Goal: Task Accomplishment & Management: Manage account settings

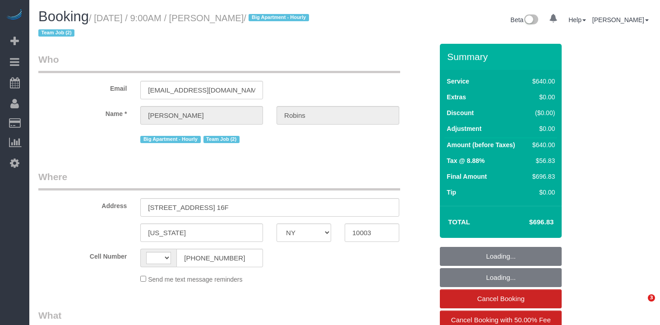
select select "NY"
select select "number:57"
select select "number:72"
select select "number:15"
select select "number:6"
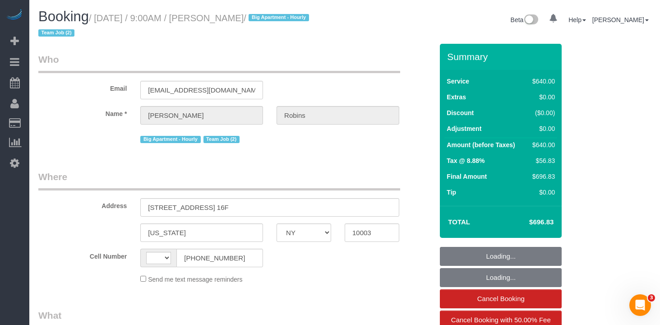
select select "string:[GEOGRAPHIC_DATA]"
select select "string:stripe-pm_1Roqj44VGloSiKo75hOd044o"
select select "spot1"
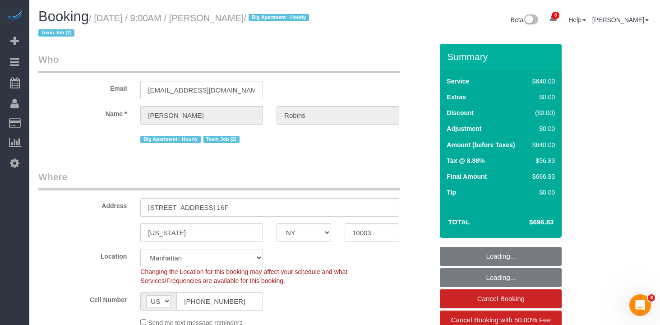
select select "object:1366"
select select "2"
select select "240"
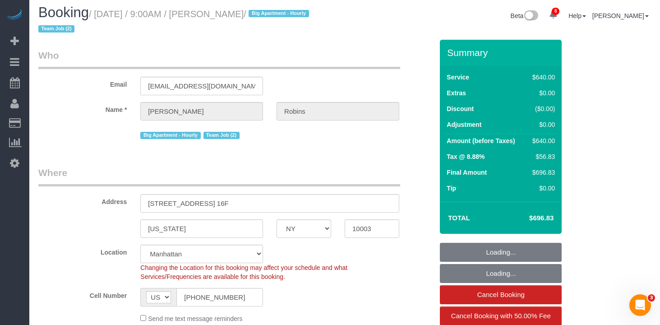
scroll to position [5, 0]
click at [202, 301] on input "[PHONE_NUMBER]" at bounding box center [219, 296] width 87 height 18
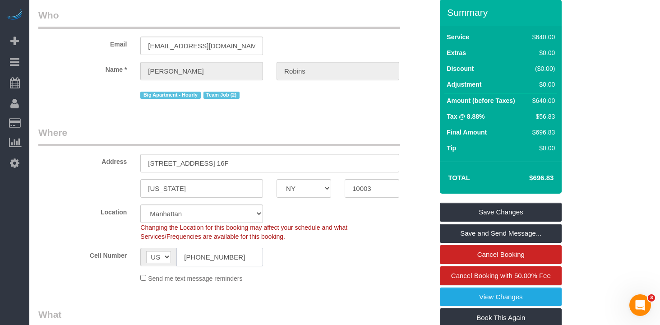
scroll to position [48, 0]
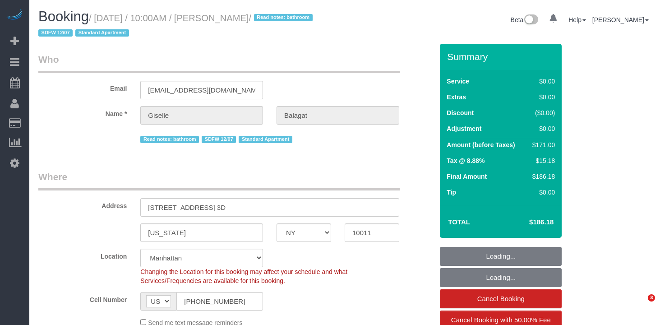
select select "NY"
select select "number:58"
select select "number:90"
select select "number:15"
select select "number:6"
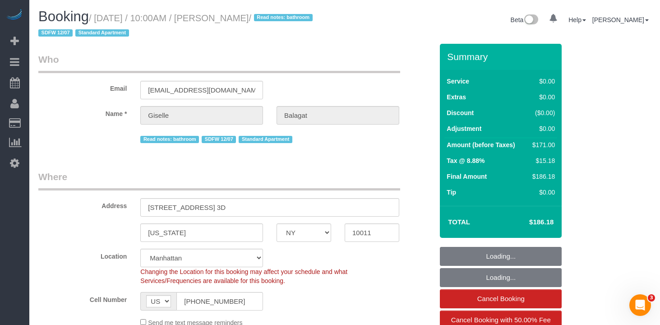
select select "object:855"
select select "string:stripe-pm_1QTFDb4VGloSiKo7CCm6MjgG"
select select "1"
select select "2"
select select "spot1"
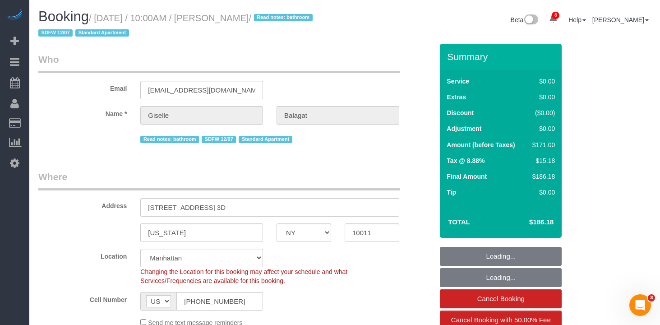
select select "1"
select select "2"
drag, startPoint x: 281, startPoint y: 19, endPoint x: 101, endPoint y: 20, distance: 180.8
click at [101, 20] on small "/ August 13, 2025 / 10:00AM / Giselle Balagat / Read notes: bathroom SDFW 12/07…" at bounding box center [176, 25] width 277 height 25
copy small "August 13, 2025 / 10:00AM / Giselle Balagat"
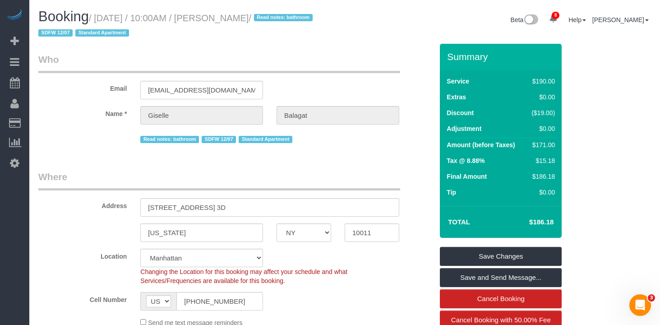
click at [289, 55] on legend "Who" at bounding box center [219, 63] width 362 height 20
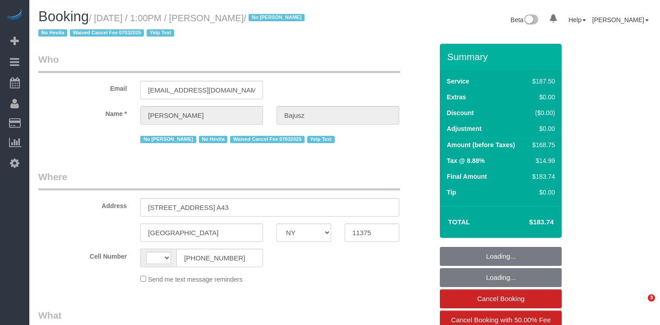
select select "NY"
select select "string:[GEOGRAPHIC_DATA]"
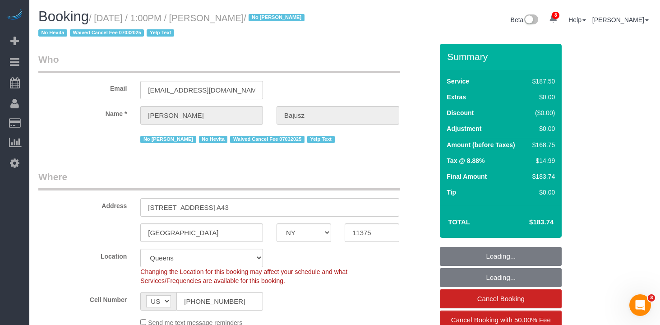
select select "object:714"
select select "string:stripe-pm_1HGn0b4VGloSiKo748NNm9fv"
select select "150"
select select "spot1"
select select "number:89"
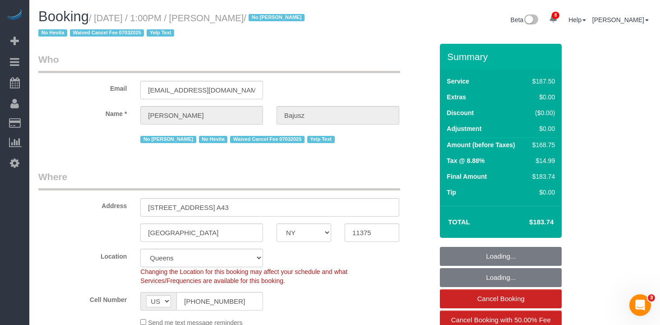
select select "number:90"
select select "number:15"
select select "number:5"
select select "number:21"
drag, startPoint x: 270, startPoint y: 18, endPoint x: 103, endPoint y: 21, distance: 166.9
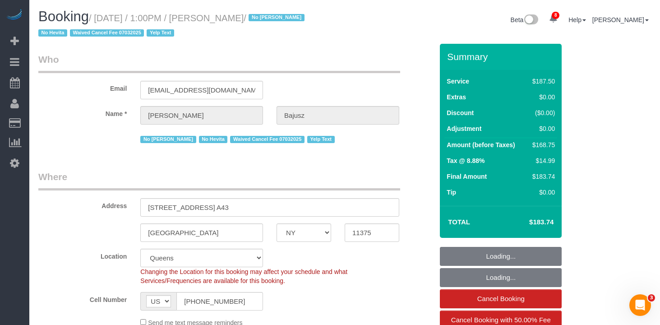
click at [102, 21] on small "/ August 13, 2025 / 1:00PM / Marcy Bajusz / No Alketa Tomaj No Hevita Waived Ca…" at bounding box center [172, 25] width 269 height 25
copy small "August 13, 2025 / 1:00PM / Marcy Bajusz"
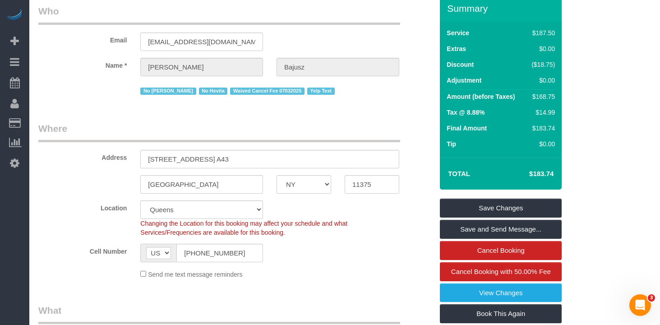
scroll to position [93, 0]
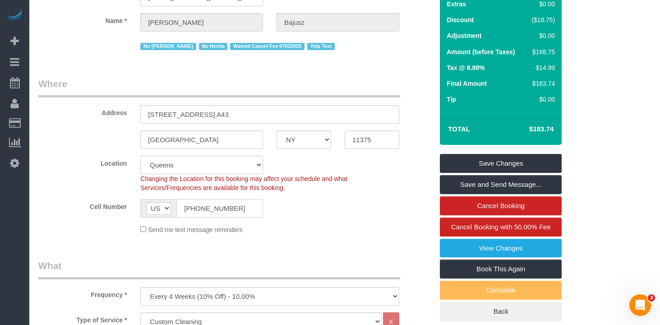
click at [219, 211] on input "(917) 868-6140" at bounding box center [219, 208] width 87 height 18
